Goal: Task Accomplishment & Management: Manage account settings

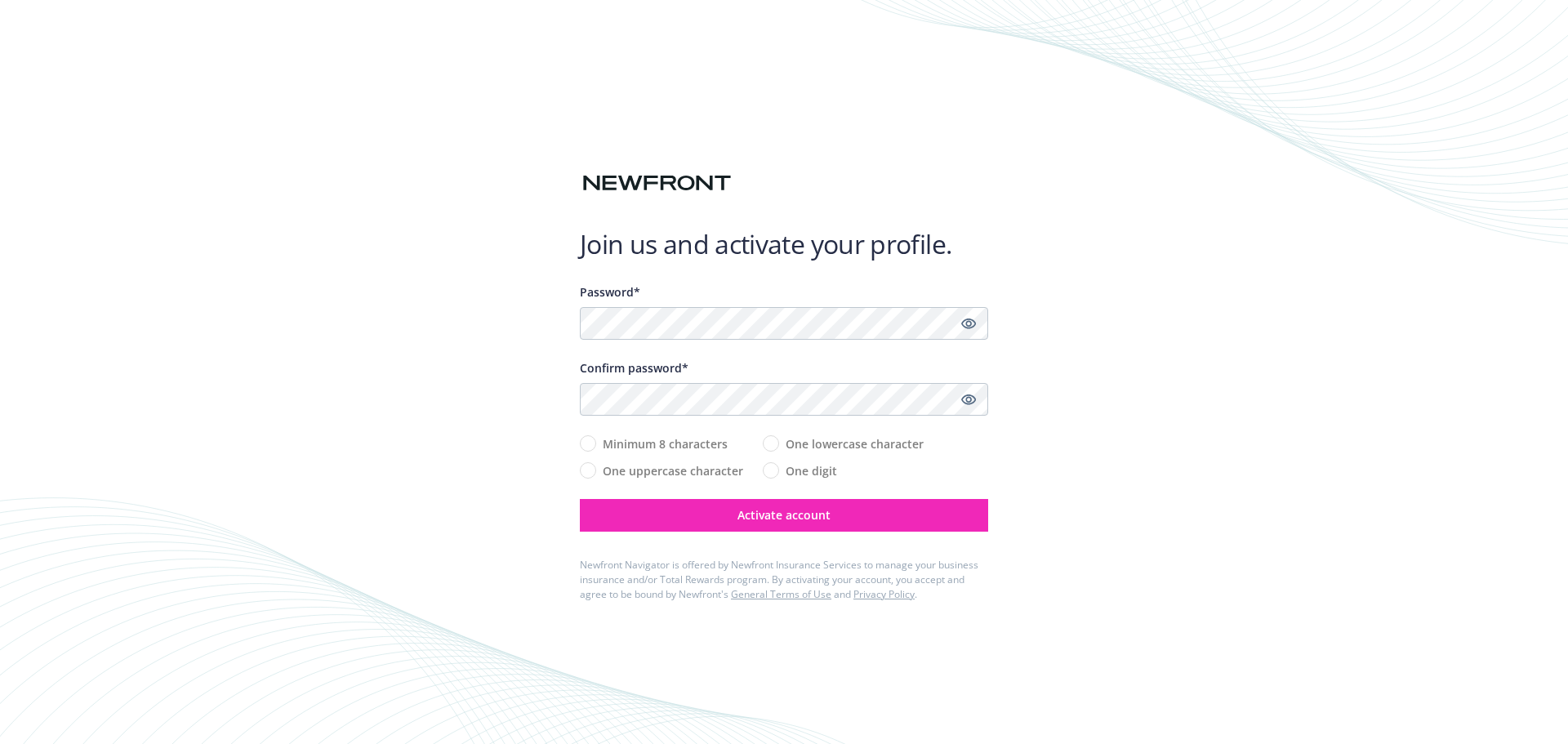
click at [599, 305] on div "Password*" at bounding box center [784, 312] width 408 height 56
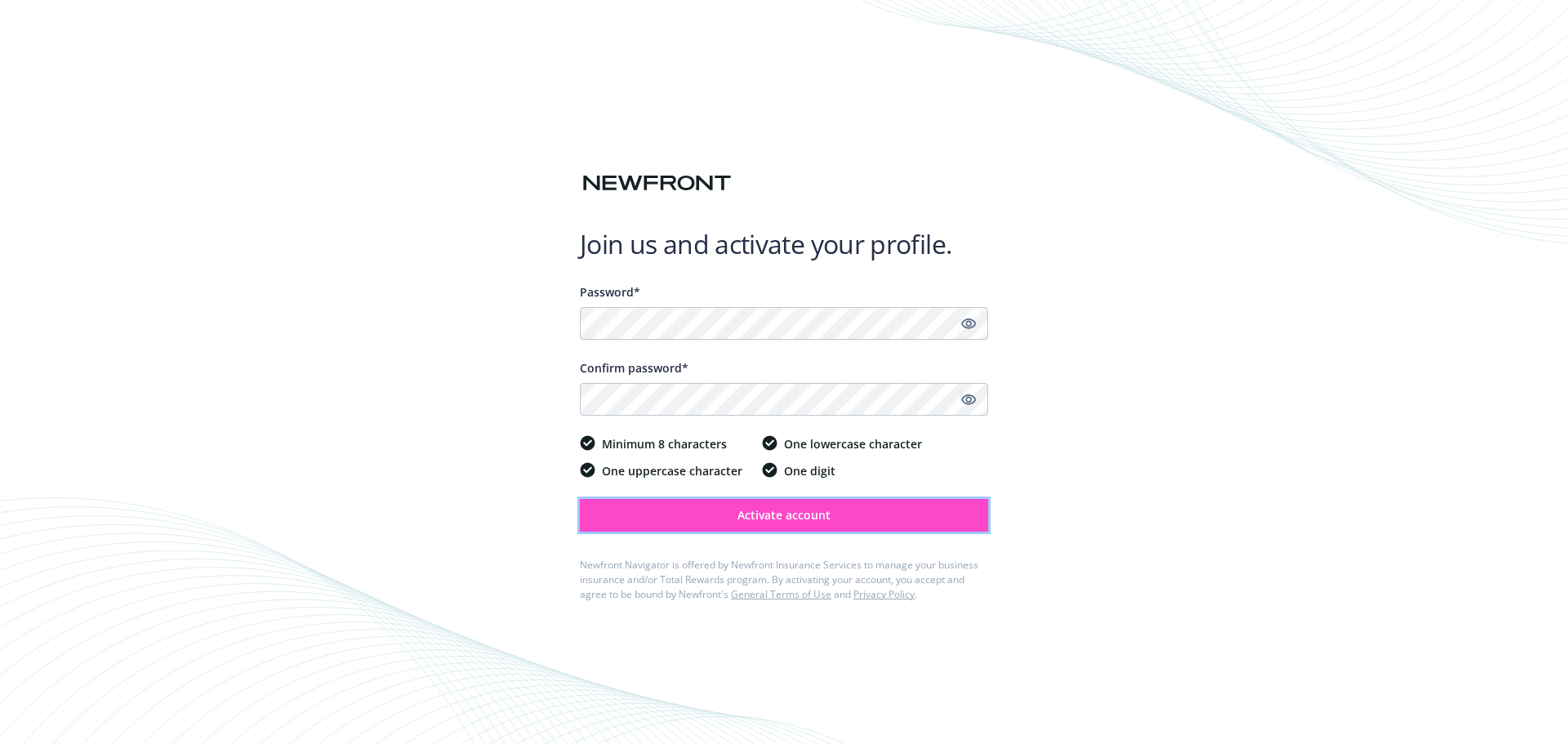
click at [760, 519] on span "Activate account" at bounding box center [784, 514] width 93 height 15
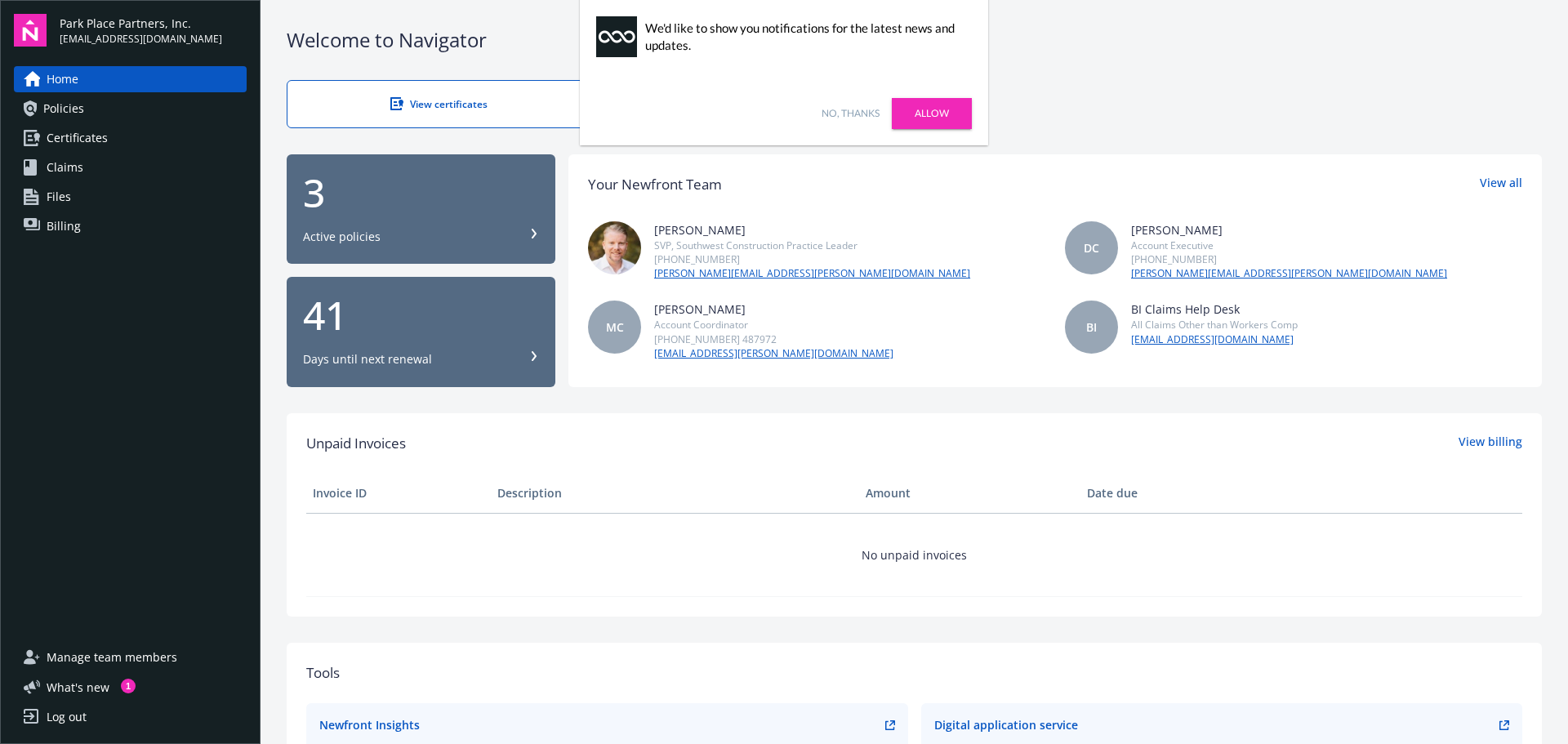
click at [851, 117] on link "No, thanks" at bounding box center [851, 114] width 58 height 15
